Goal: Transaction & Acquisition: Purchase product/service

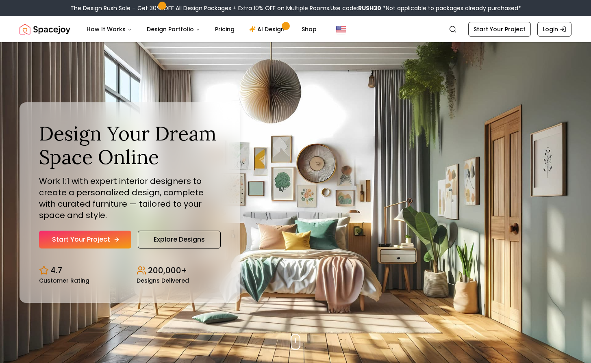
click at [98, 237] on link "Start Your Project" at bounding box center [85, 240] width 92 height 18
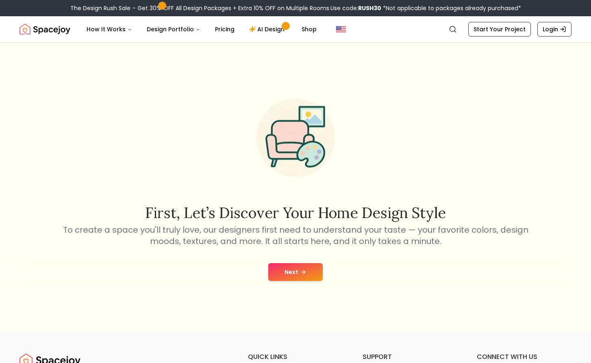
click at [292, 271] on button "Next" at bounding box center [295, 272] width 54 height 18
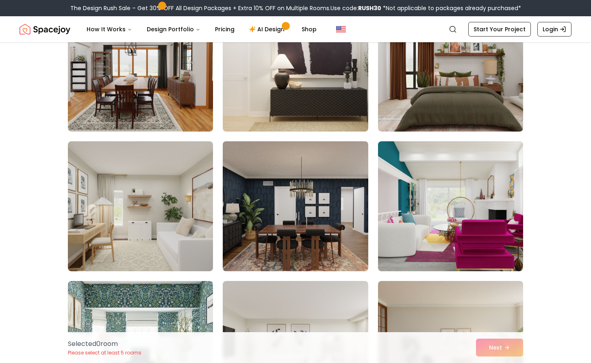
scroll to position [2878, 0]
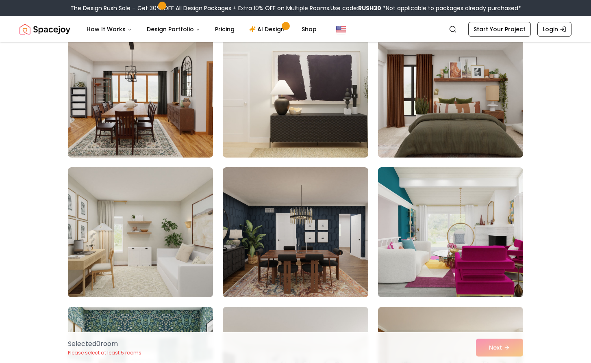
click at [424, 132] on img at bounding box center [450, 92] width 152 height 136
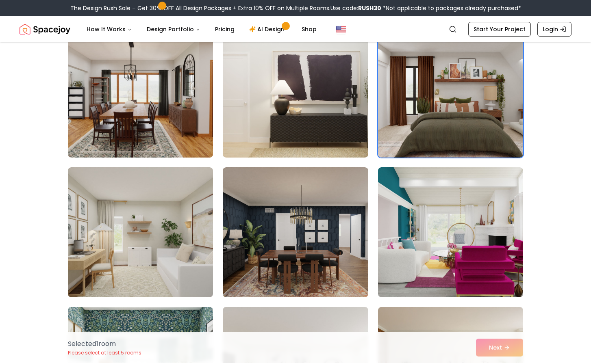
click at [157, 107] on img at bounding box center [140, 92] width 152 height 136
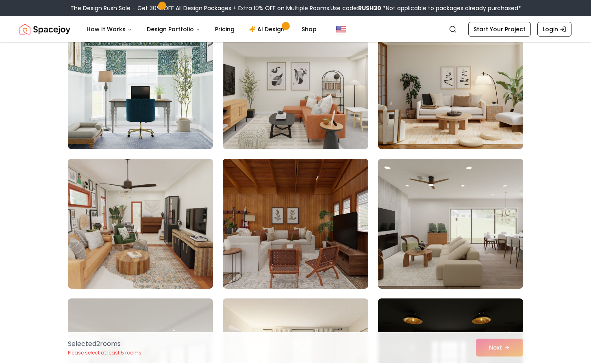
scroll to position [3419, 0]
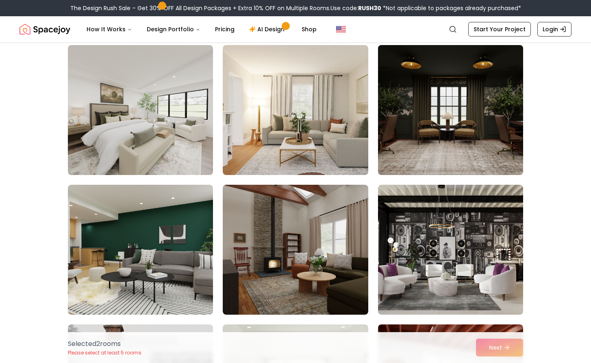
click at [415, 113] on img at bounding box center [450, 110] width 152 height 136
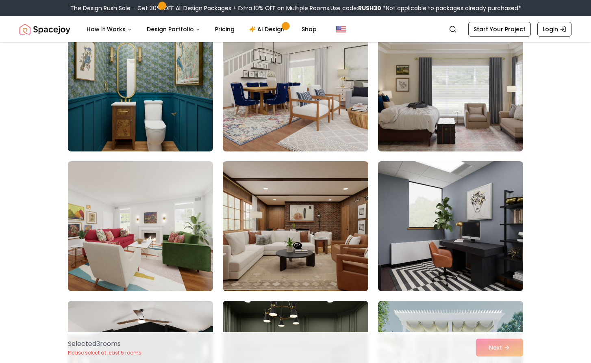
scroll to position [4240, 0]
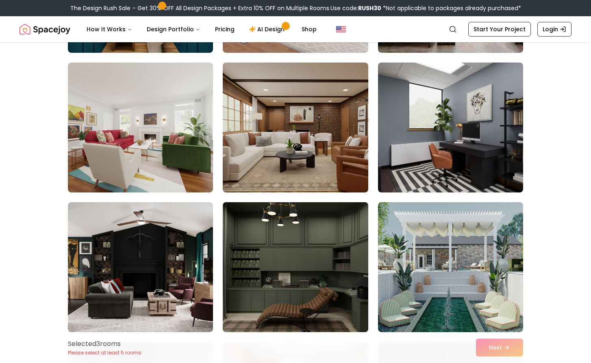
click at [295, 249] on img at bounding box center [295, 267] width 152 height 136
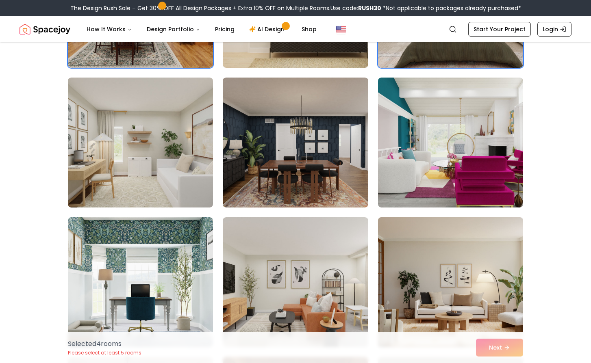
scroll to position [3244, 0]
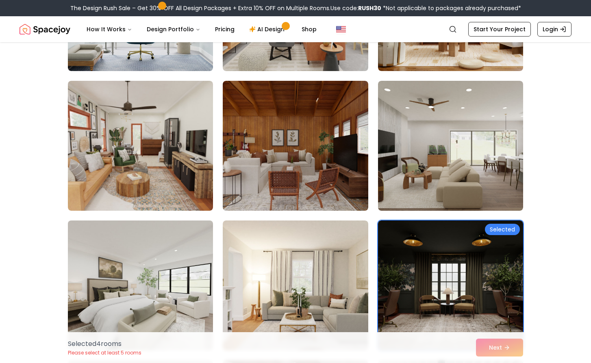
click at [175, 268] on img at bounding box center [140, 285] width 152 height 136
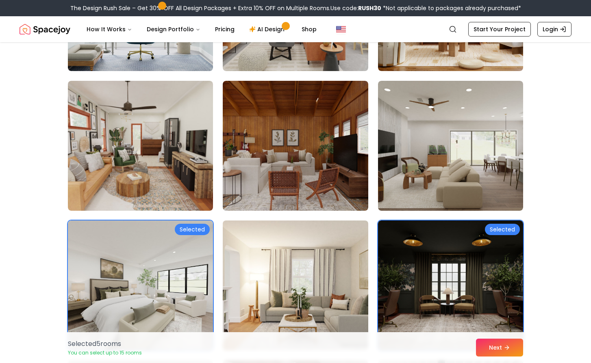
click at [279, 257] on img at bounding box center [295, 285] width 152 height 136
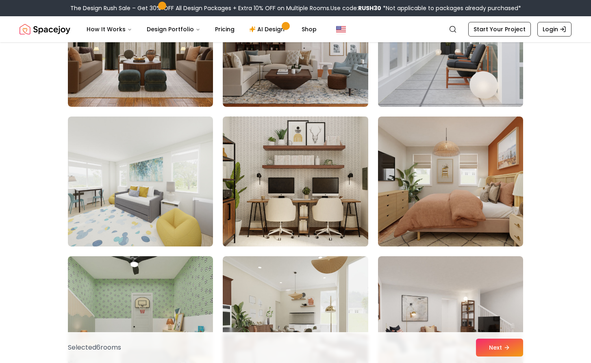
scroll to position [1266, 0]
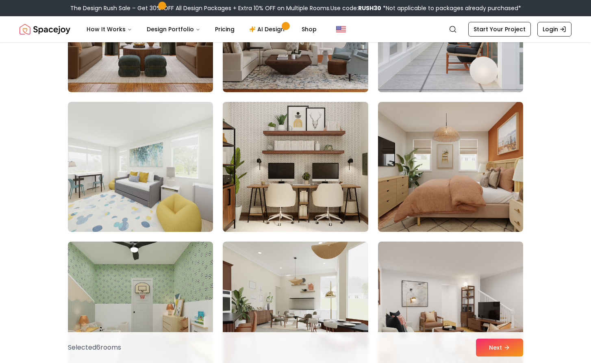
click at [292, 200] on img at bounding box center [295, 167] width 152 height 136
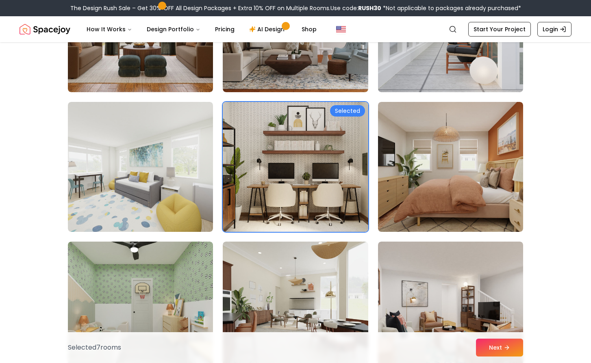
scroll to position [1125, 0]
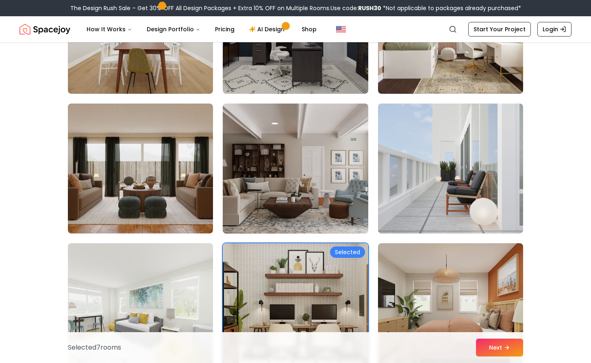
click at [269, 218] on img at bounding box center [295, 168] width 152 height 136
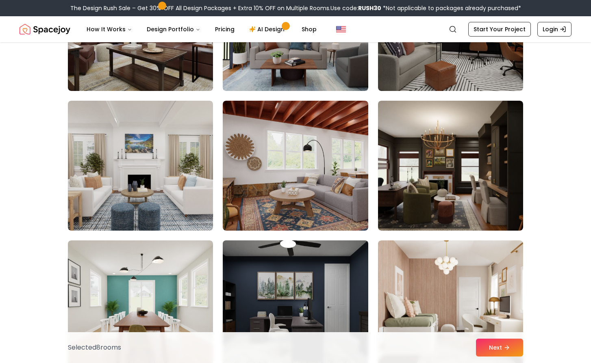
scroll to position [777, 0]
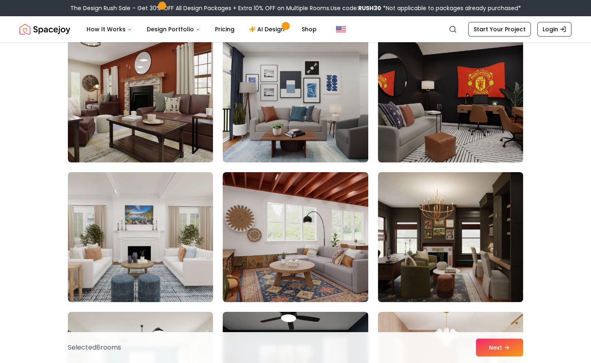
click at [408, 229] on img at bounding box center [450, 237] width 152 height 136
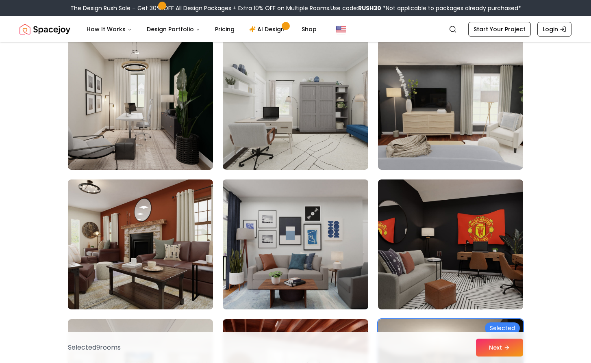
scroll to position [559, 0]
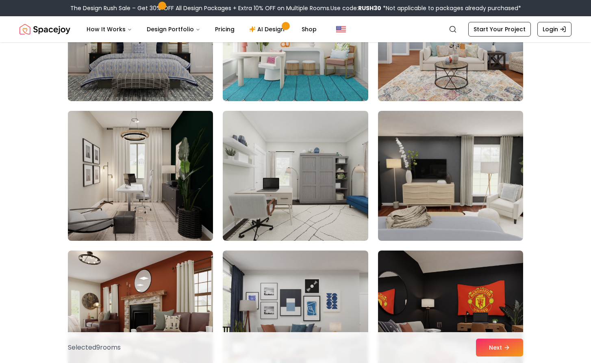
click at [176, 204] on img at bounding box center [140, 176] width 152 height 136
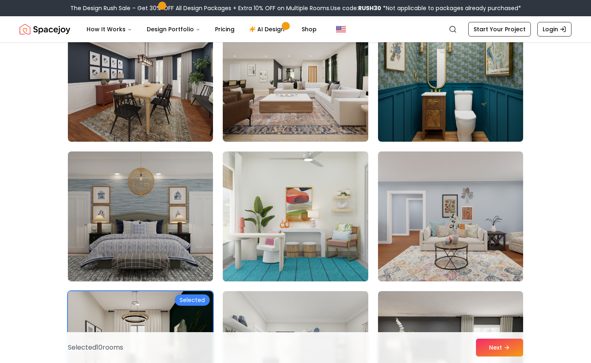
scroll to position [319, 0]
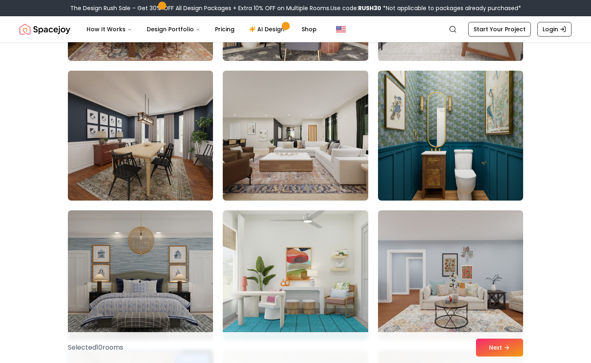
click at [150, 137] on img at bounding box center [140, 135] width 152 height 136
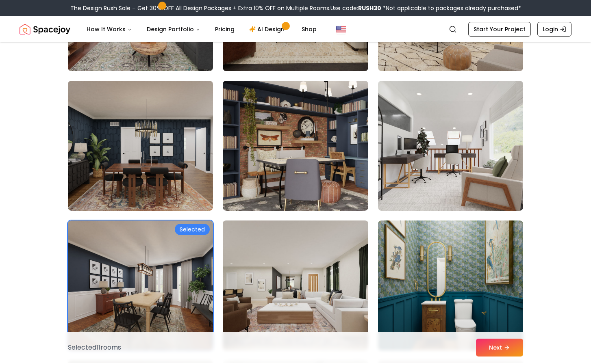
scroll to position [80, 0]
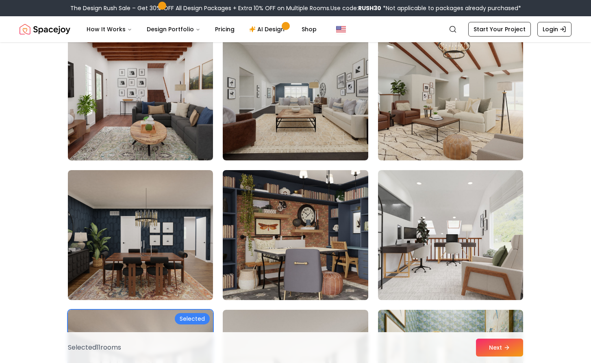
click at [282, 225] on img at bounding box center [295, 235] width 152 height 136
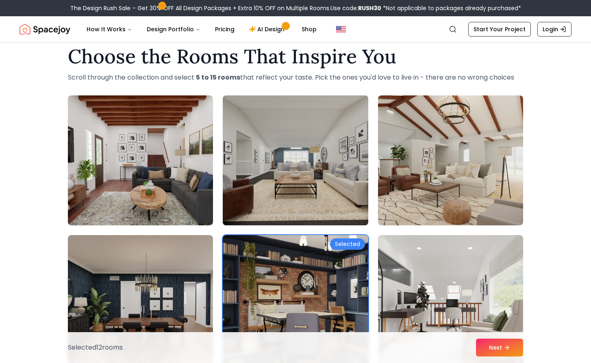
scroll to position [0, 0]
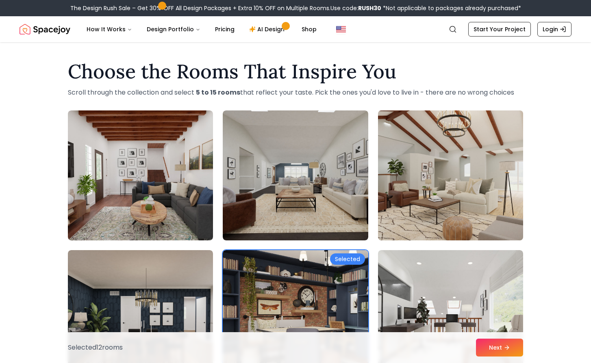
click at [405, 168] on img at bounding box center [450, 175] width 152 height 136
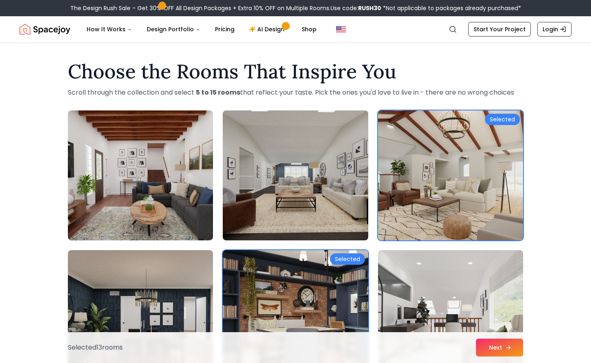
click at [501, 354] on button "Next" at bounding box center [499, 348] width 47 height 18
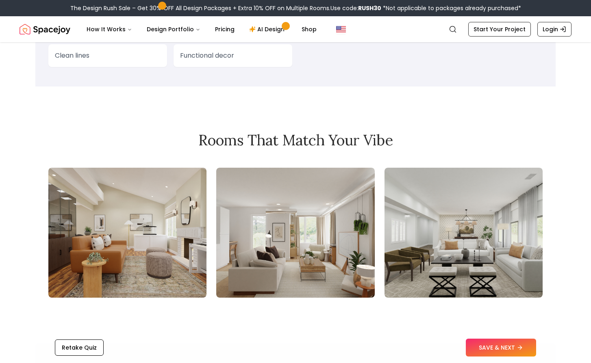
scroll to position [700, 0]
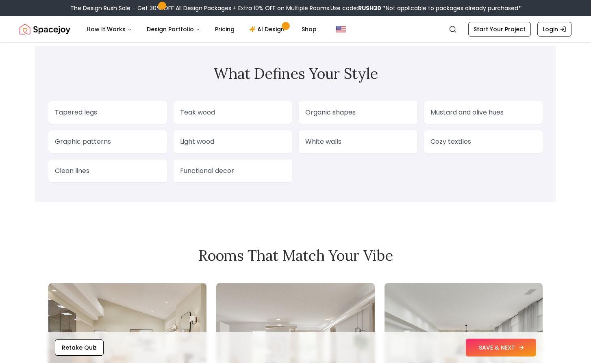
click at [494, 345] on button "SAVE & NEXT" at bounding box center [501, 348] width 70 height 18
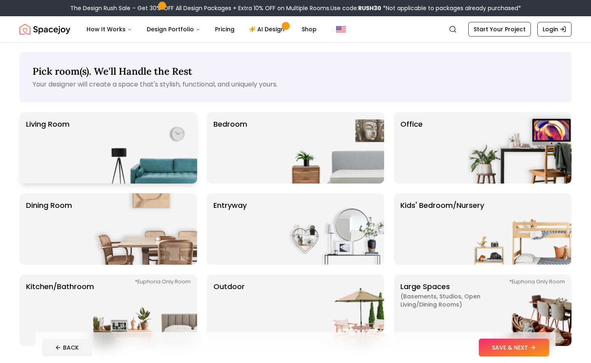
click at [111, 143] on img at bounding box center [145, 147] width 104 height 71
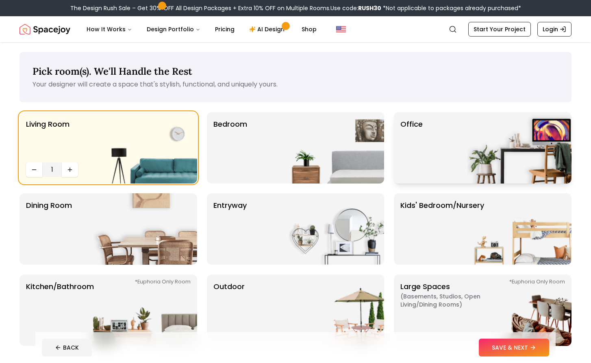
click at [481, 150] on img at bounding box center [519, 147] width 104 height 71
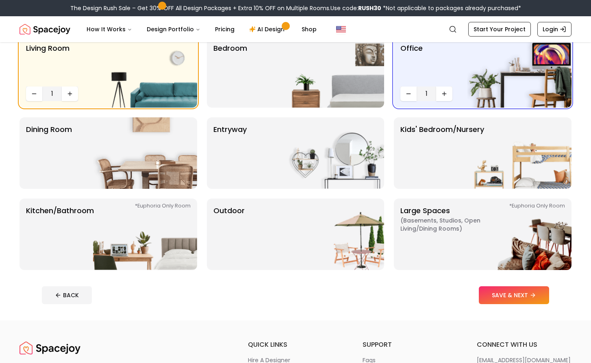
scroll to position [6, 0]
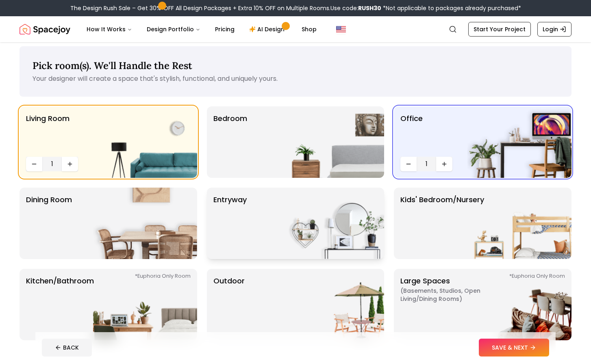
click at [324, 230] on img at bounding box center [332, 223] width 104 height 71
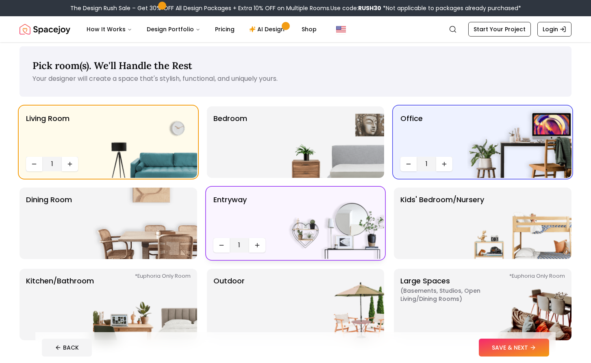
scroll to position [20, 0]
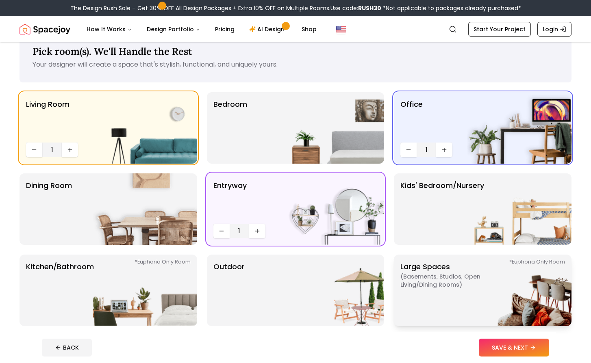
click at [443, 297] on p "Large Spaces ( Basements, Studios, Open living/dining rooms ) *Euphoria Only Ro…" at bounding box center [451, 290] width 102 height 58
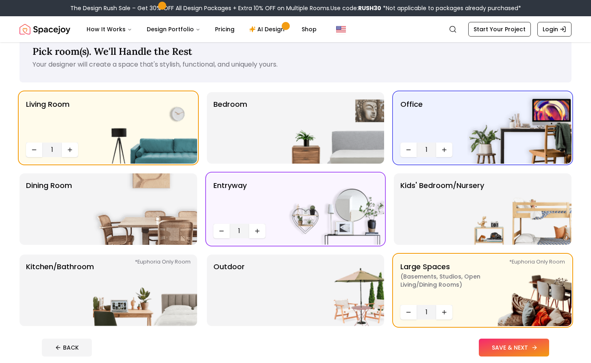
click at [507, 345] on button "SAVE & NEXT" at bounding box center [514, 348] width 70 height 18
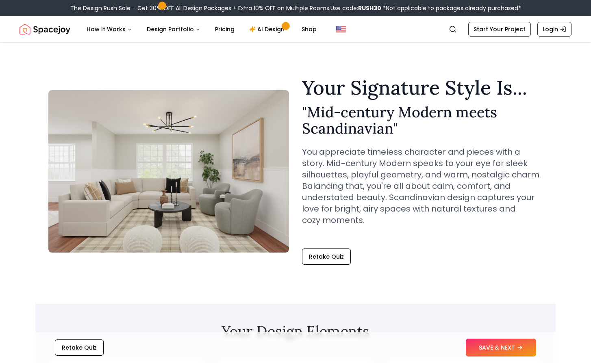
scroll to position [700, 0]
